Goal: Complete application form

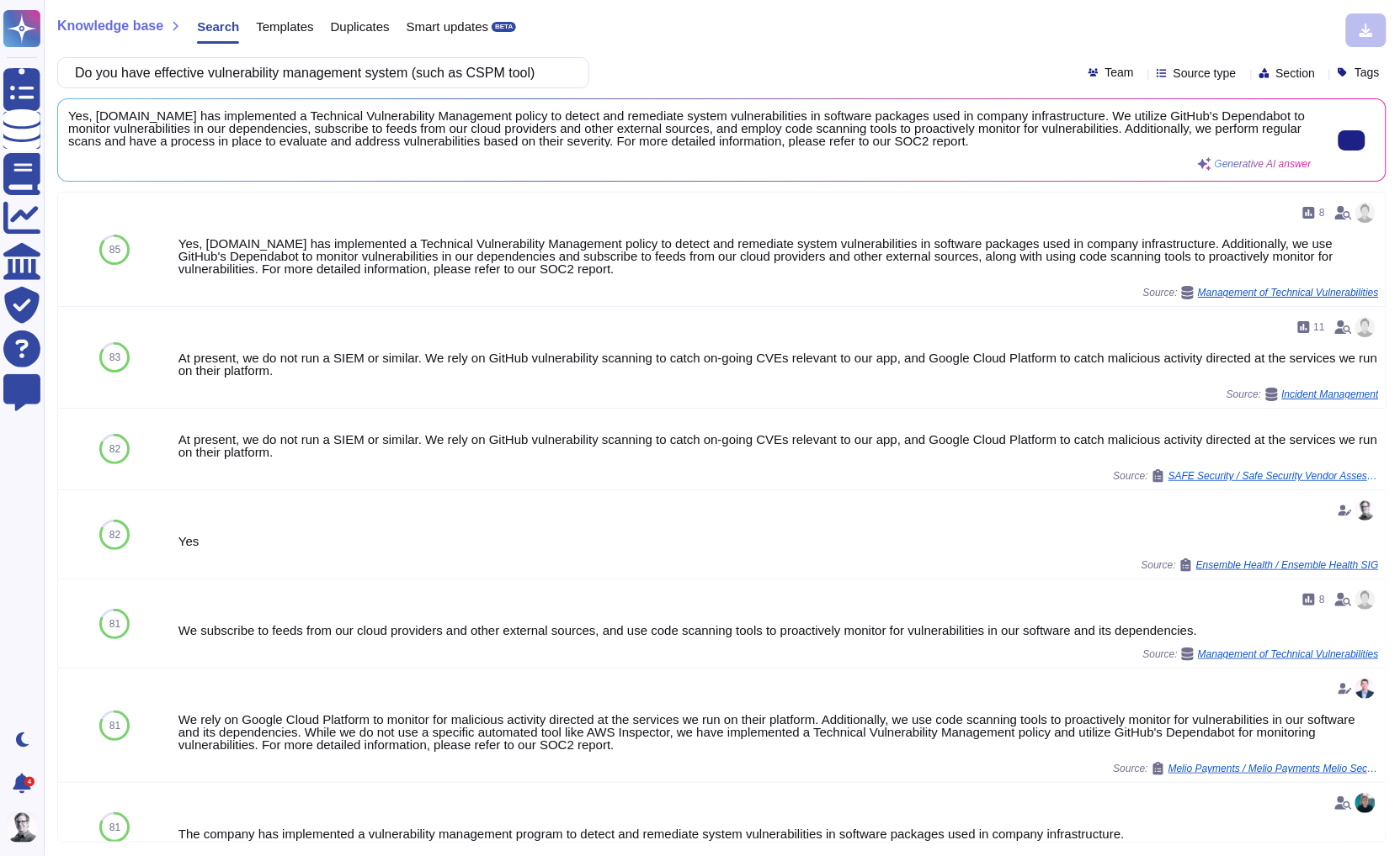
click at [516, 120] on span "Yes, [DOMAIN_NAME] has implemented a Technical Vulnerability Management policy …" at bounding box center [690, 128] width 1243 height 38
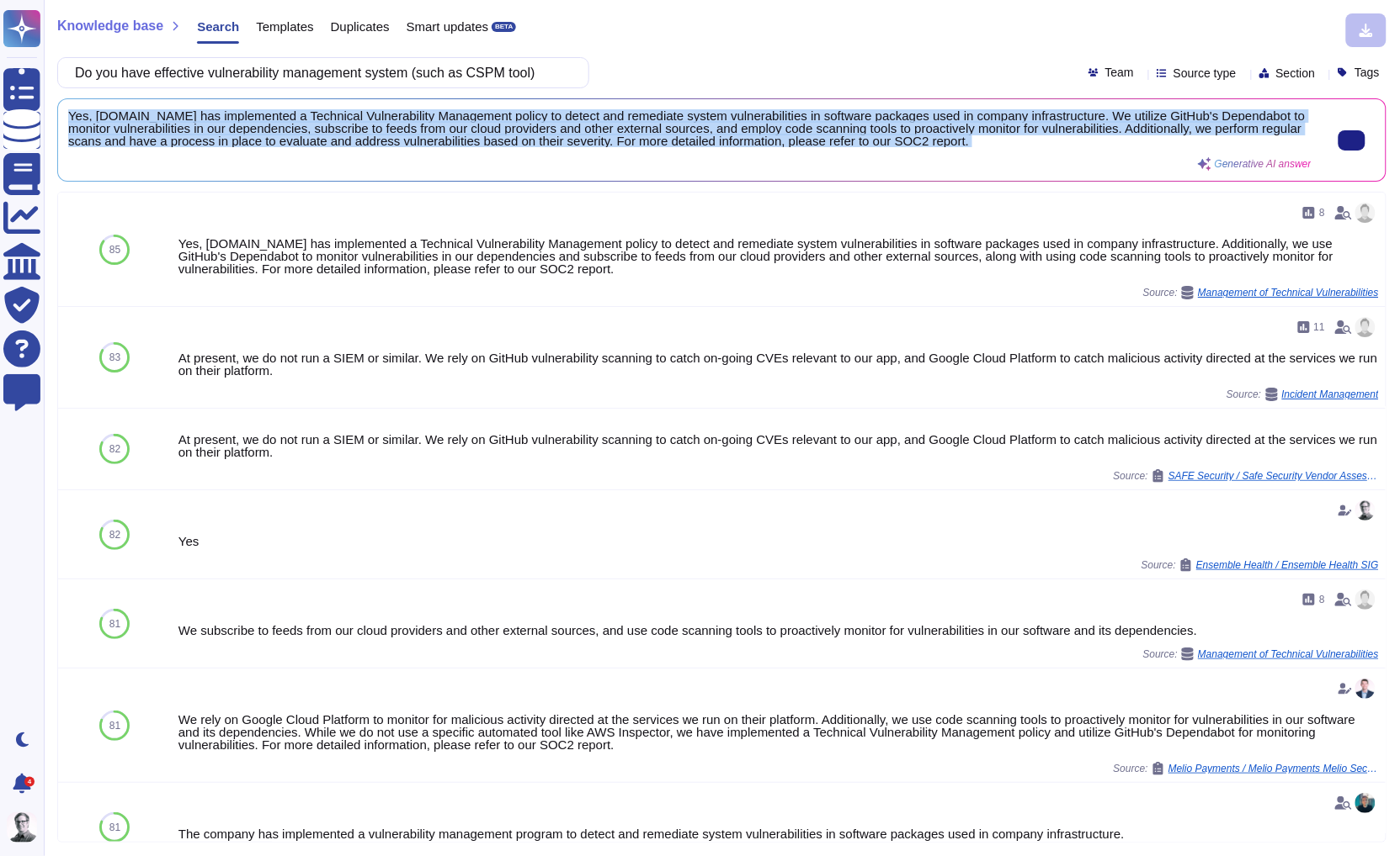
click at [516, 120] on span "Yes, [DOMAIN_NAME] has implemented a Technical Vulnerability Management policy …" at bounding box center [690, 128] width 1243 height 38
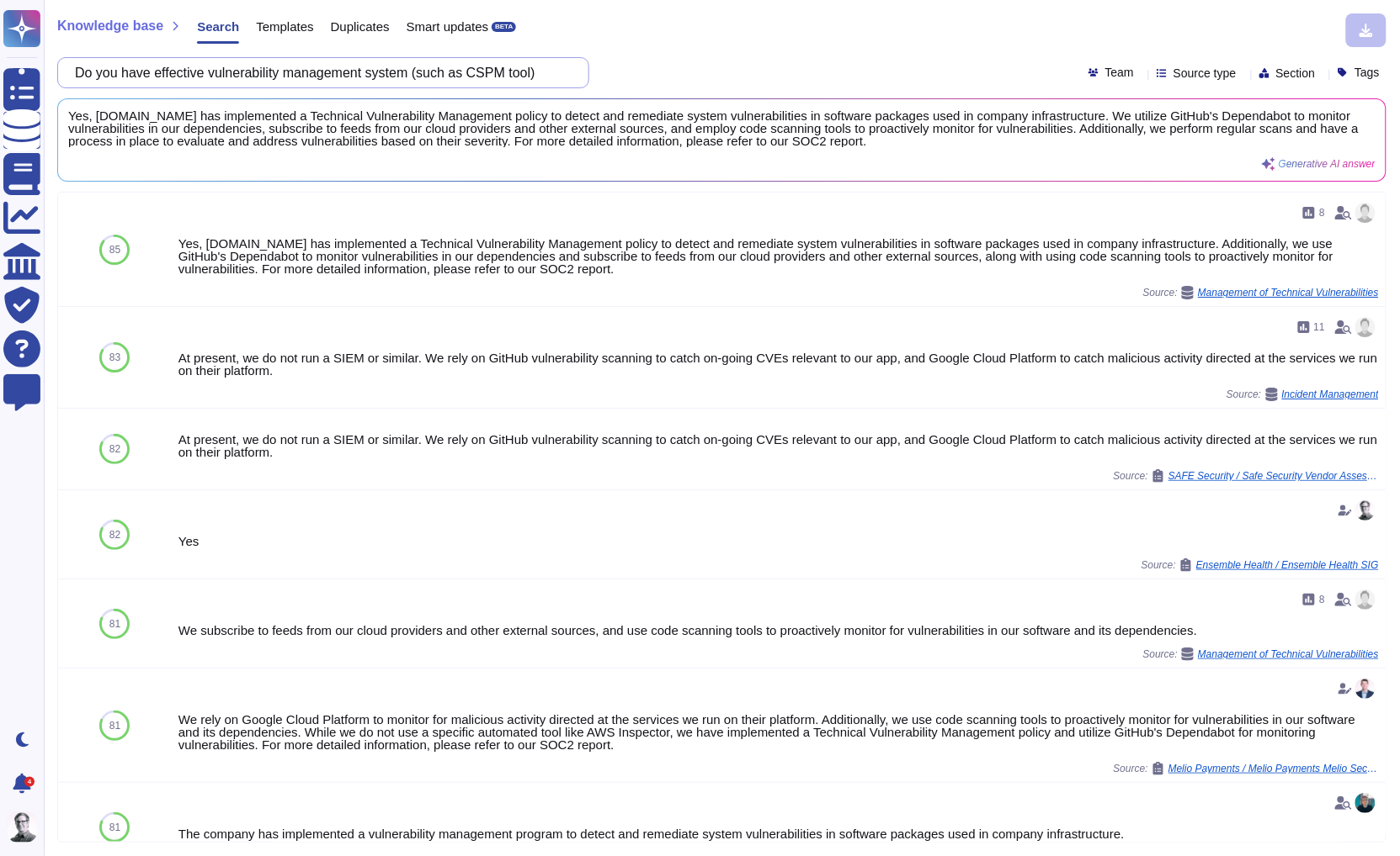
click at [473, 69] on input "Do you have effective vulnerability management system (such as CSPM tool)" at bounding box center [319, 72] width 505 height 30
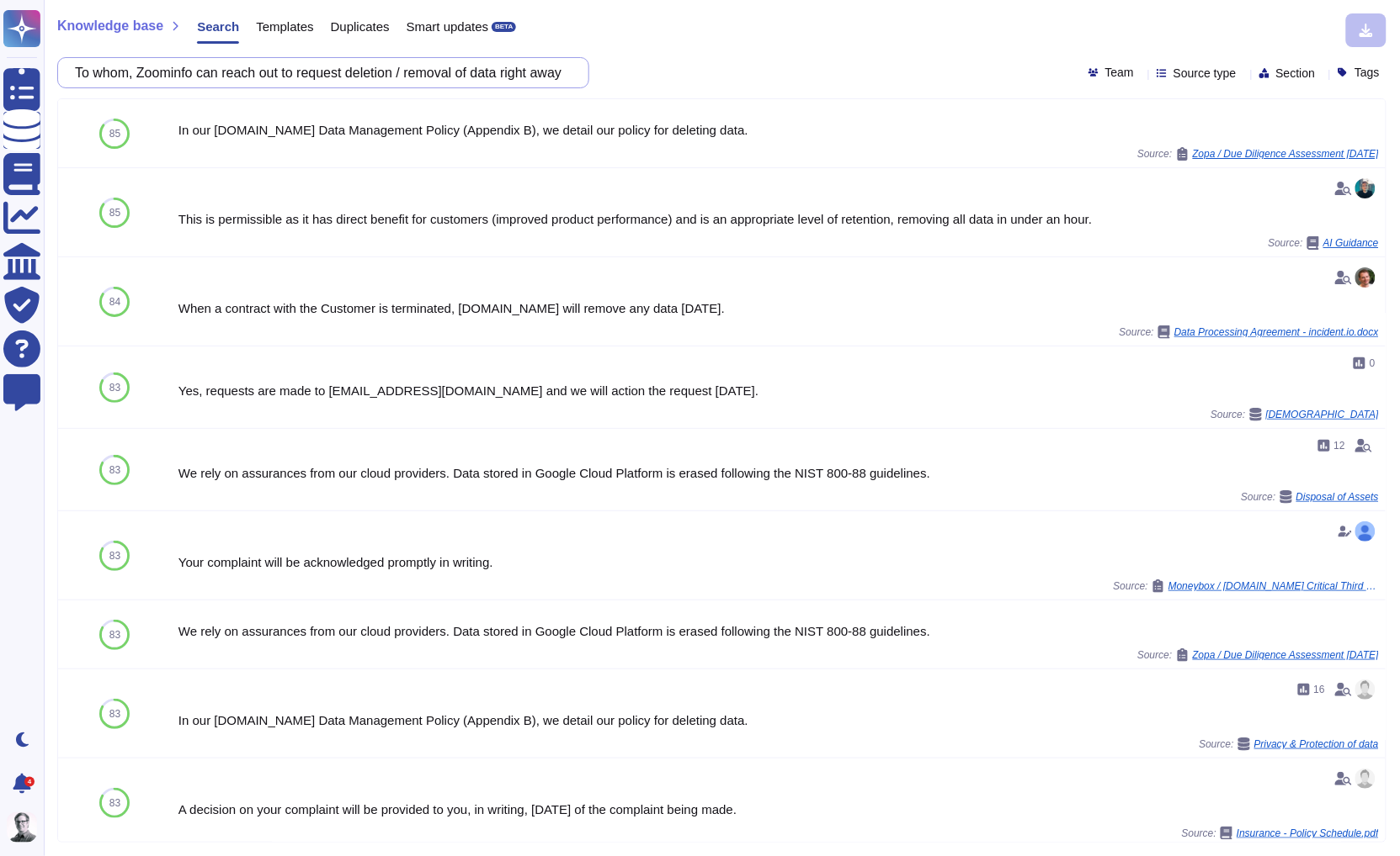
click at [437, 83] on input "To whom, Zoominfo can reach out to request deletion / removal of data right awa…" at bounding box center [319, 72] width 505 height 30
